Goal: Task Accomplishment & Management: Use online tool/utility

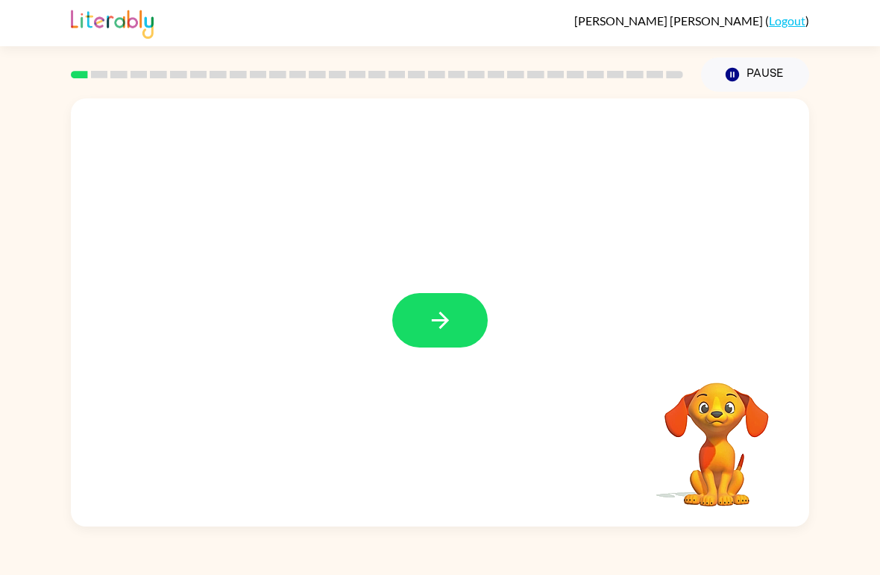
click at [460, 313] on button "button" at bounding box center [439, 320] width 95 height 54
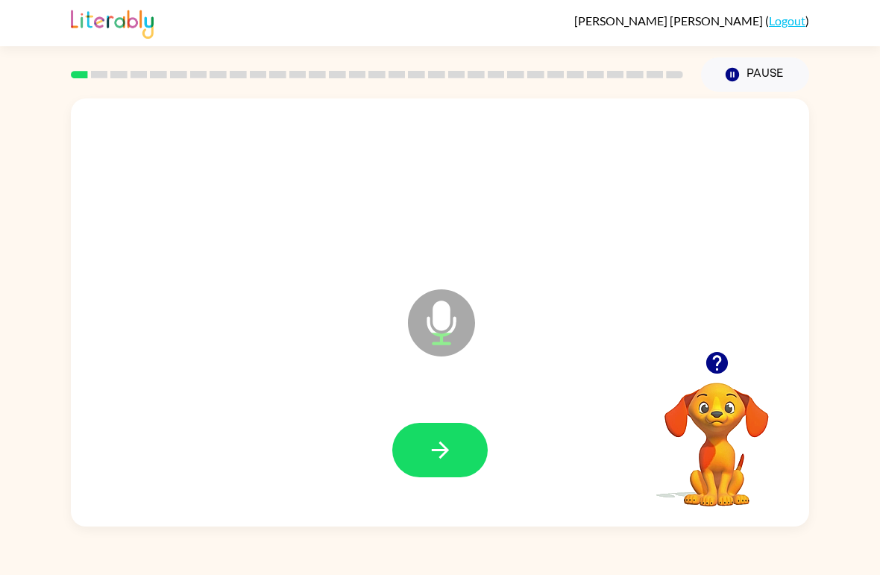
click at [464, 455] on button "button" at bounding box center [439, 450] width 95 height 54
click at [463, 469] on button "button" at bounding box center [439, 450] width 95 height 54
click at [450, 454] on icon "button" at bounding box center [440, 450] width 26 height 26
click at [436, 459] on icon "button" at bounding box center [440, 450] width 26 height 26
click at [439, 443] on icon "button" at bounding box center [440, 450] width 26 height 26
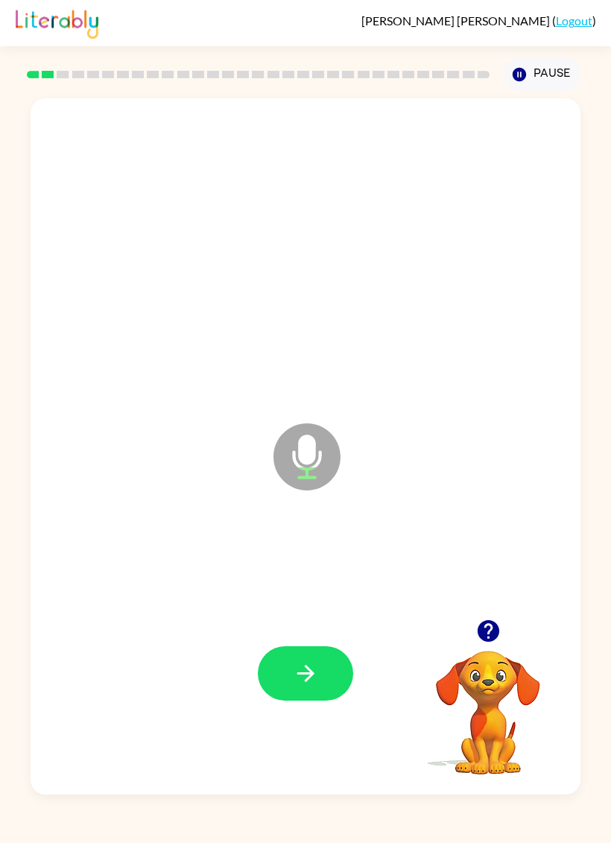
click at [306, 574] on icon "button" at bounding box center [305, 673] width 17 height 17
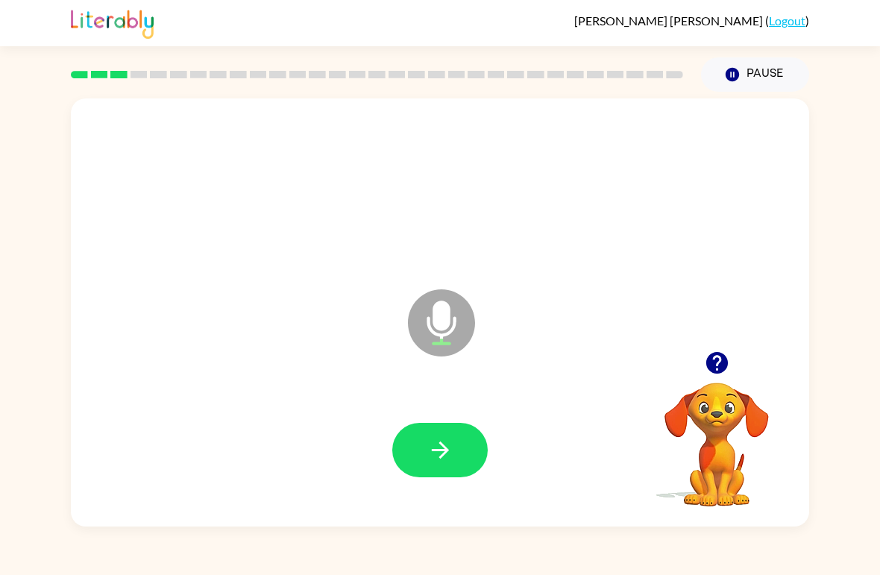
click at [430, 459] on icon "button" at bounding box center [440, 450] width 26 height 26
click at [452, 445] on icon "button" at bounding box center [440, 450] width 26 height 26
click at [450, 448] on icon "button" at bounding box center [440, 450] width 26 height 26
click at [446, 456] on icon "button" at bounding box center [440, 450] width 26 height 26
click at [464, 454] on button "button" at bounding box center [439, 450] width 95 height 54
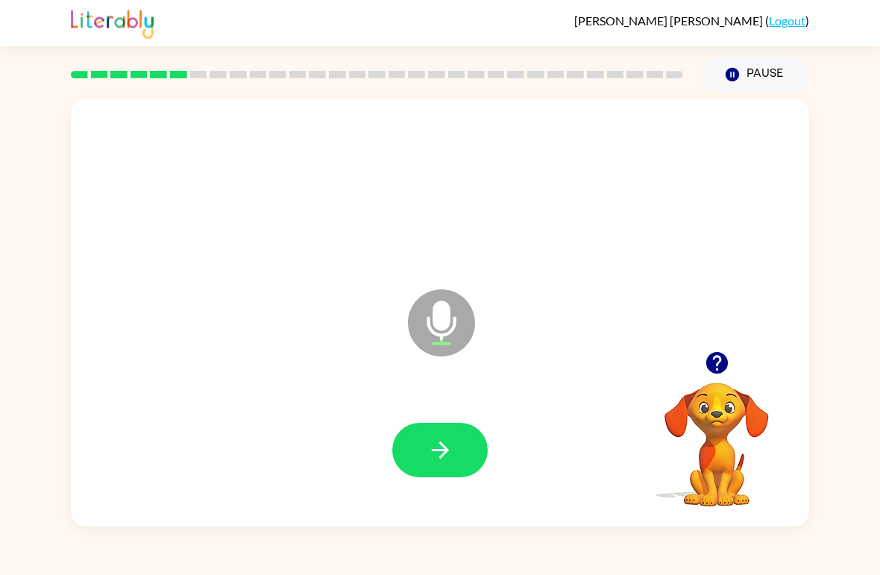
click at [458, 458] on button "button" at bounding box center [439, 450] width 95 height 54
click at [447, 453] on icon "button" at bounding box center [440, 450] width 26 height 26
click at [433, 438] on icon "button" at bounding box center [440, 450] width 26 height 26
click at [455, 443] on button "button" at bounding box center [439, 450] width 95 height 54
click at [445, 464] on button "button" at bounding box center [439, 450] width 95 height 54
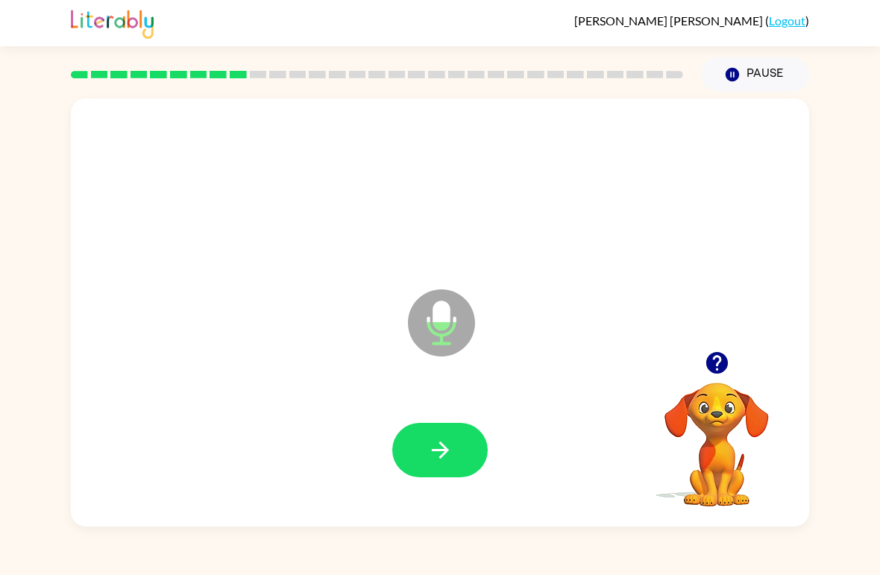
click at [455, 452] on button "button" at bounding box center [439, 450] width 95 height 54
click at [452, 461] on icon "button" at bounding box center [440, 450] width 26 height 26
click at [461, 464] on button "button" at bounding box center [439, 450] width 95 height 54
click at [450, 455] on icon "button" at bounding box center [440, 450] width 26 height 26
click at [483, 435] on button "button" at bounding box center [439, 450] width 95 height 54
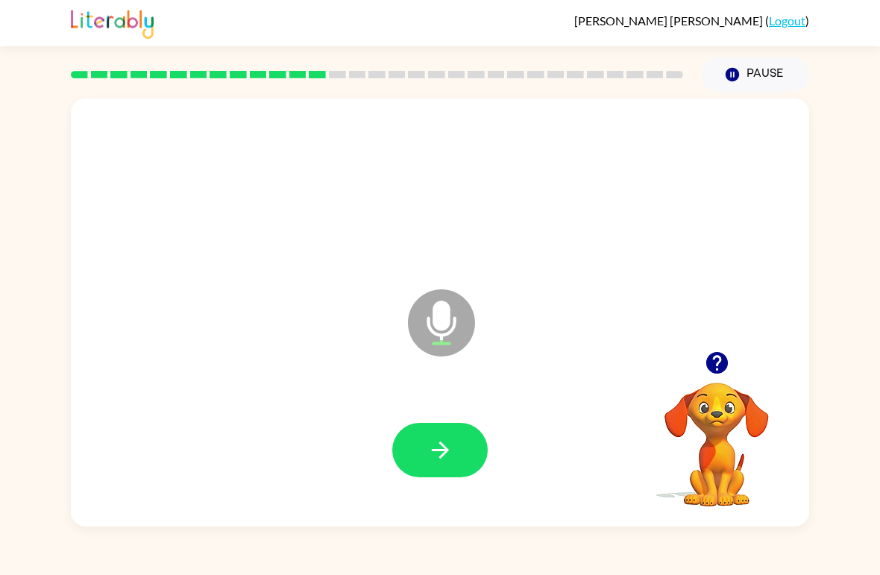
click at [460, 450] on button "button" at bounding box center [439, 450] width 95 height 54
click at [414, 438] on button "button" at bounding box center [439, 450] width 95 height 54
click at [467, 460] on button "button" at bounding box center [439, 450] width 95 height 54
click at [448, 457] on icon "button" at bounding box center [440, 450] width 26 height 26
click at [456, 459] on button "button" at bounding box center [439, 450] width 95 height 54
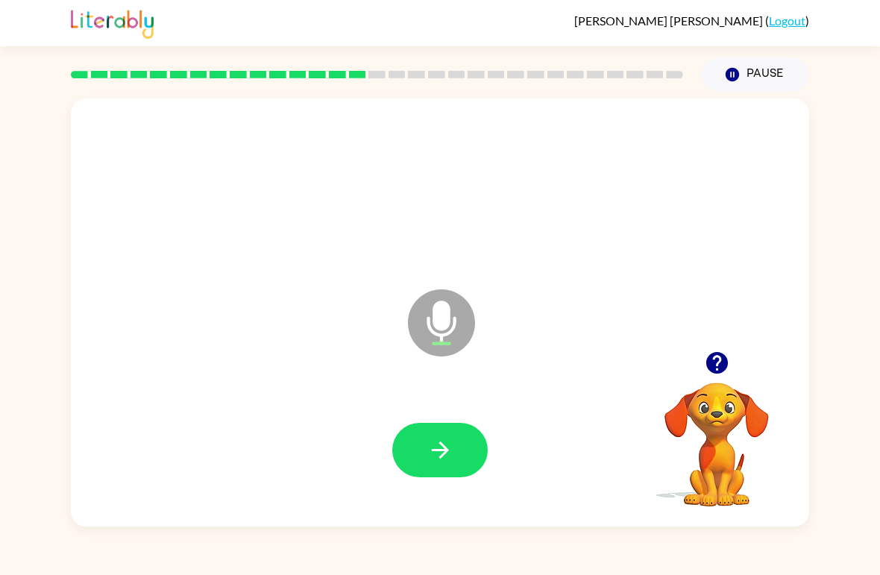
click at [447, 464] on button "button" at bounding box center [439, 450] width 95 height 54
click at [455, 437] on button "button" at bounding box center [439, 450] width 95 height 54
click at [482, 439] on button "button" at bounding box center [439, 450] width 95 height 54
click at [451, 456] on icon "button" at bounding box center [440, 450] width 26 height 26
click at [458, 448] on button "button" at bounding box center [439, 450] width 95 height 54
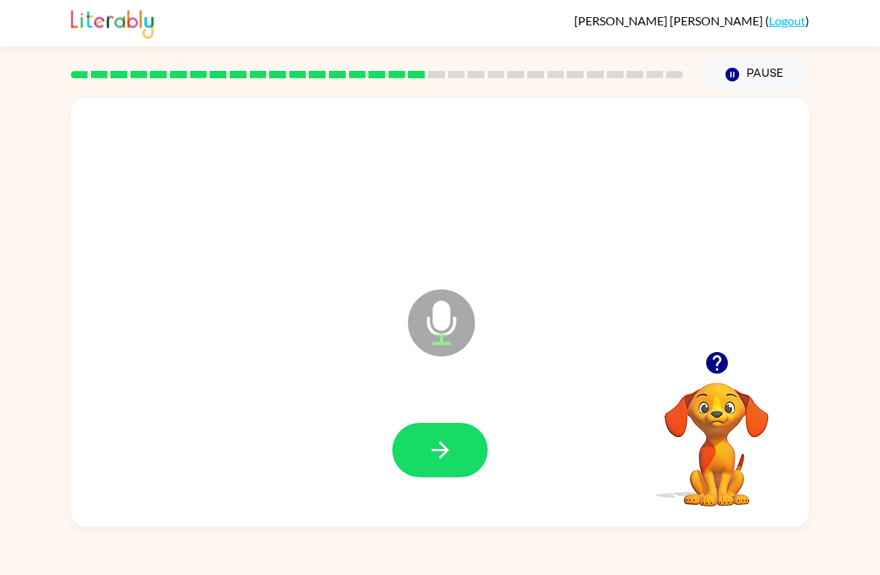
click at [431, 456] on icon "button" at bounding box center [440, 450] width 26 height 26
click at [446, 438] on icon "button" at bounding box center [440, 450] width 26 height 26
click at [465, 451] on button "button" at bounding box center [439, 450] width 95 height 54
click at [456, 449] on button "button" at bounding box center [439, 450] width 95 height 54
click at [437, 449] on icon "button" at bounding box center [440, 450] width 26 height 26
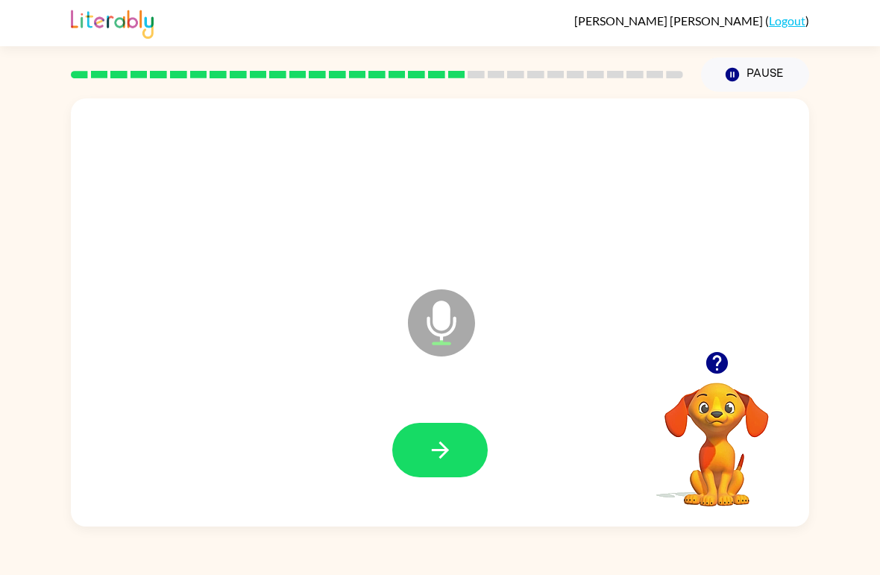
click at [470, 496] on div at bounding box center [440, 450] width 708 height 123
click at [440, 450] on icon "button" at bounding box center [439, 449] width 17 height 17
click at [460, 469] on button "button" at bounding box center [439, 450] width 95 height 54
click at [455, 450] on button "button" at bounding box center [439, 450] width 95 height 54
click at [432, 476] on button "button" at bounding box center [439, 450] width 95 height 54
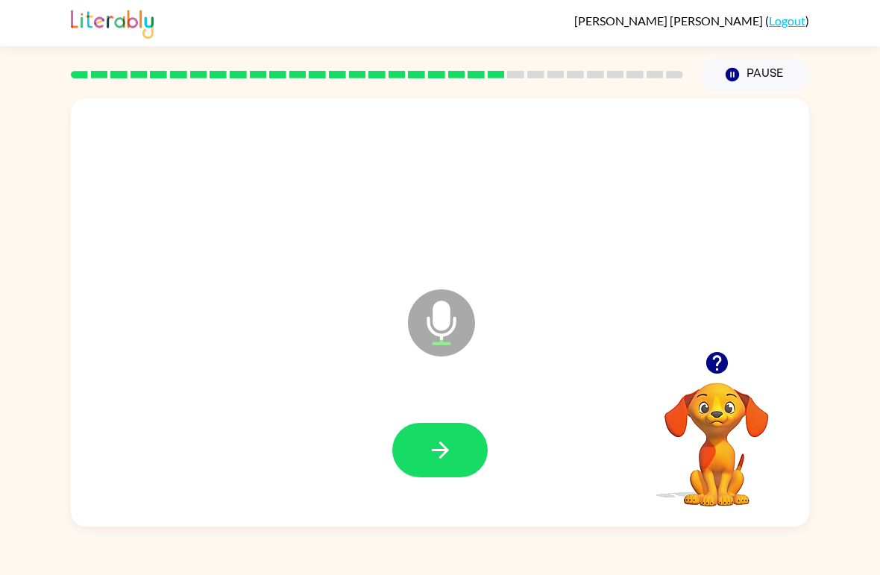
click at [439, 448] on icon "button" at bounding box center [440, 450] width 26 height 26
click at [456, 447] on button "button" at bounding box center [439, 450] width 95 height 54
click at [448, 447] on icon "button" at bounding box center [440, 450] width 26 height 26
click at [444, 471] on button "button" at bounding box center [439, 450] width 95 height 54
click at [448, 460] on icon "button" at bounding box center [440, 450] width 26 height 26
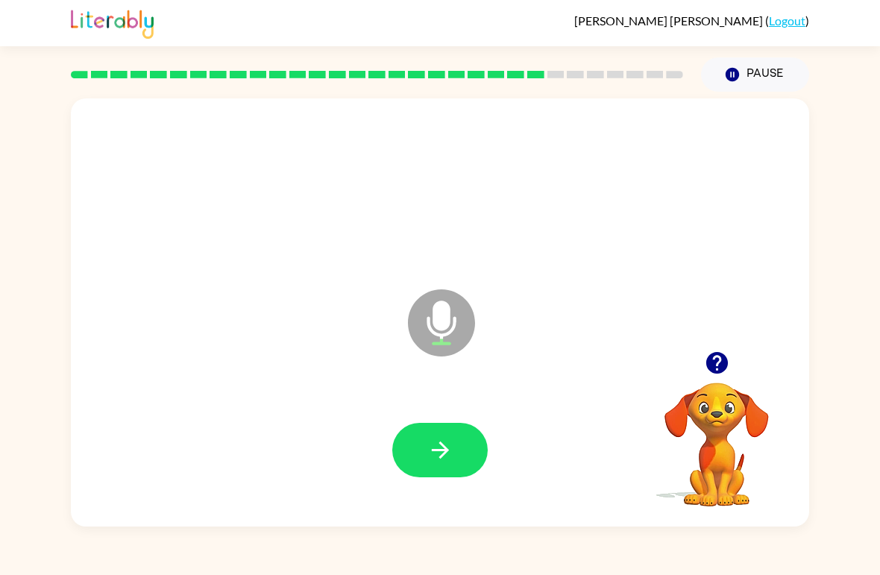
click at [455, 441] on button "button" at bounding box center [439, 450] width 95 height 54
click at [452, 447] on icon "button" at bounding box center [440, 450] width 26 height 26
click at [445, 467] on button "button" at bounding box center [439, 450] width 95 height 54
click at [461, 458] on button "button" at bounding box center [439, 450] width 95 height 54
click at [473, 440] on button "button" at bounding box center [439, 450] width 95 height 54
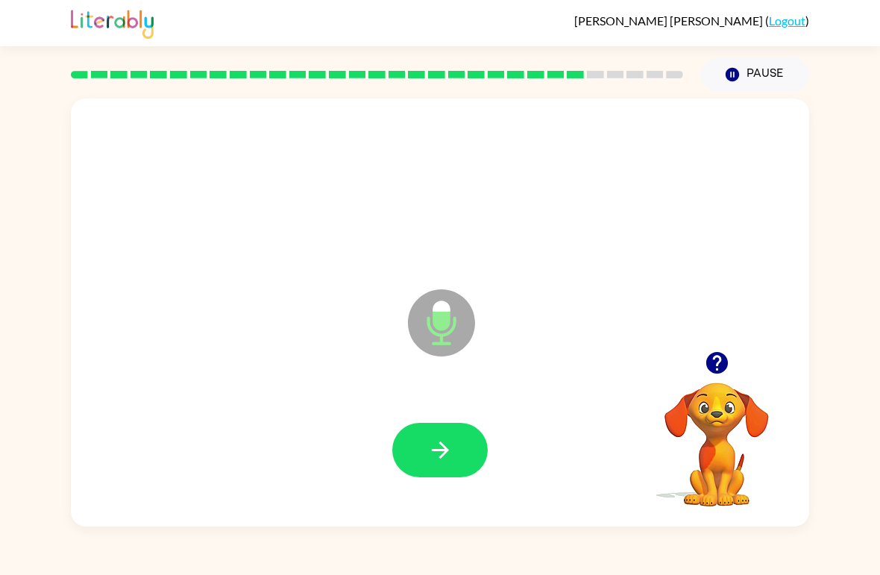
click at [440, 426] on button "button" at bounding box center [439, 450] width 95 height 54
click at [458, 472] on button "button" at bounding box center [439, 450] width 95 height 54
click at [440, 444] on icon "button" at bounding box center [439, 449] width 17 height 17
click at [452, 477] on button "button" at bounding box center [439, 450] width 95 height 54
click at [444, 450] on icon "button" at bounding box center [440, 450] width 26 height 26
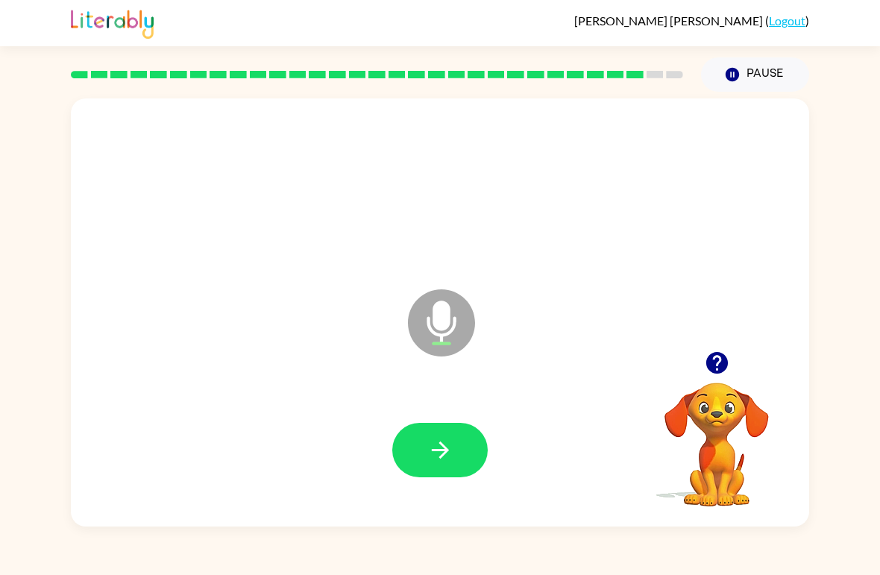
click at [447, 463] on icon "button" at bounding box center [440, 450] width 26 height 26
click at [441, 465] on button "button" at bounding box center [439, 450] width 95 height 54
click at [458, 460] on button "button" at bounding box center [439, 450] width 95 height 54
click at [457, 440] on button "button" at bounding box center [439, 450] width 95 height 54
